Goal: Download file/media

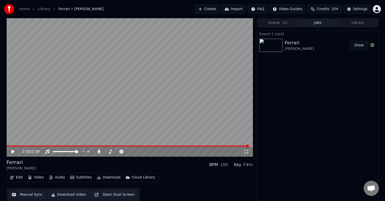
click at [356, 45] on button "Show" at bounding box center [359, 45] width 18 height 9
click at [98, 152] on icon at bounding box center [99, 152] width 3 height 4
click at [354, 21] on button "Library" at bounding box center [358, 22] width 40 height 7
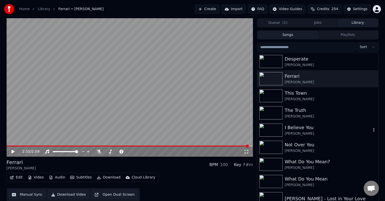
click at [290, 130] on div "I Believe You" at bounding box center [328, 127] width 86 height 7
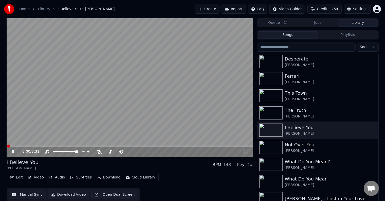
click at [12, 153] on icon at bounding box center [17, 152] width 12 height 4
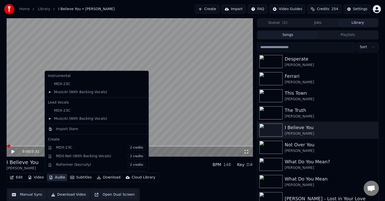
click at [51, 179] on icon "button" at bounding box center [51, 178] width 4 height 4
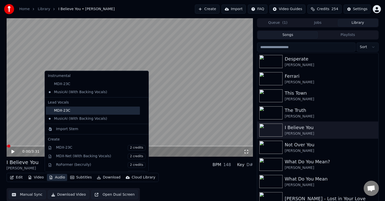
click at [63, 109] on div "MDX-23C" at bounding box center [93, 111] width 94 height 8
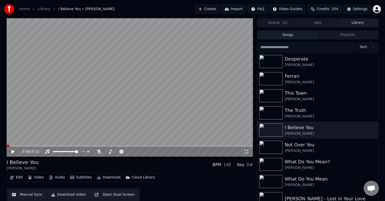
click at [54, 178] on button "Audio" at bounding box center [57, 177] width 20 height 7
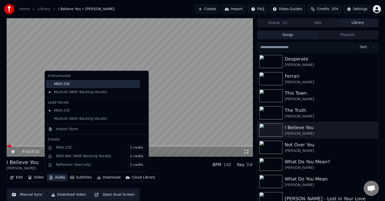
click at [71, 85] on div "MDX-23C" at bounding box center [93, 84] width 94 height 8
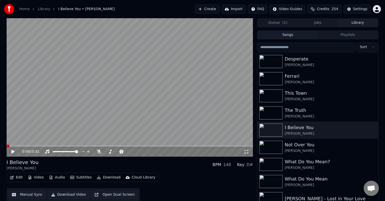
click at [13, 151] on icon at bounding box center [12, 152] width 3 height 4
click at [13, 151] on icon at bounding box center [17, 152] width 12 height 4
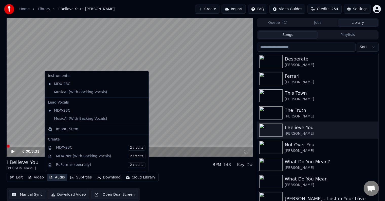
click at [59, 176] on button "Audio" at bounding box center [57, 177] width 20 height 7
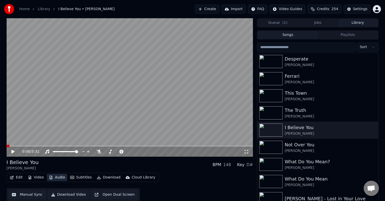
click at [59, 175] on button "Audio" at bounding box center [57, 177] width 20 height 7
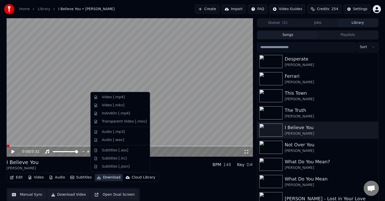
click at [109, 177] on button "Download" at bounding box center [109, 177] width 28 height 7
click at [114, 98] on div "Video [.mp4]" at bounding box center [113, 97] width 23 height 5
